Goal: Check status: Check status

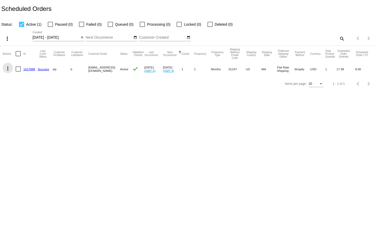
click at [9, 68] on mat-icon "more_vert" at bounding box center [8, 68] width 6 height 6
click at [31, 66] on div "info View Event Logs history View Cycles History cached Process Now edit View /…" at bounding box center [29, 101] width 52 height 76
click at [30, 68] on div "info View Event Logs history View Cycles History cached Process Now edit View /…" at bounding box center [29, 101] width 52 height 76
click at [109, 100] on div at bounding box center [188, 114] width 376 height 229
click at [29, 69] on link "1017888" at bounding box center [29, 69] width 12 height 3
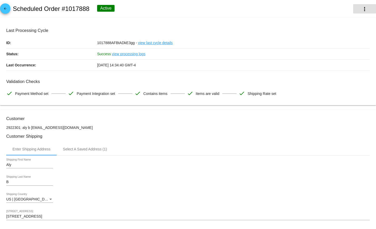
click at [361, 11] on mat-icon "more_vert" at bounding box center [364, 9] width 6 height 6
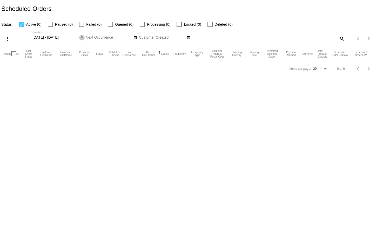
click at [80, 38] on mat-icon "close" at bounding box center [82, 38] width 4 height 4
